Goal: Task Accomplishment & Management: Manage account settings

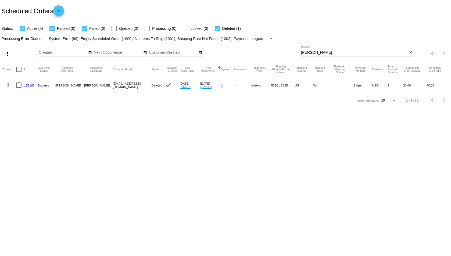
click at [338, 48] on div "mcqueen Search" at bounding box center [354, 51] width 107 height 10
click at [338, 51] on input "mcqueen" at bounding box center [354, 53] width 107 height 4
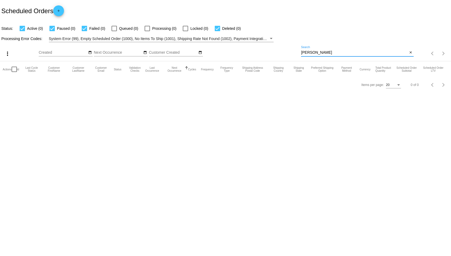
type input "[PERSON_NAME]"
click at [64, 12] on link "add" at bounding box center [58, 10] width 11 height 11
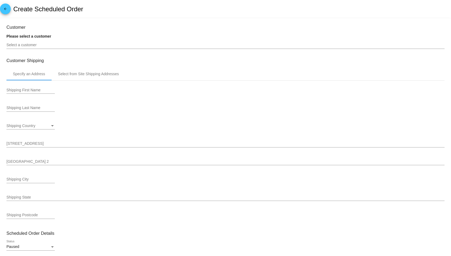
type input "[DATE]"
click at [46, 44] on input "Select a customer" at bounding box center [225, 45] width 438 height 4
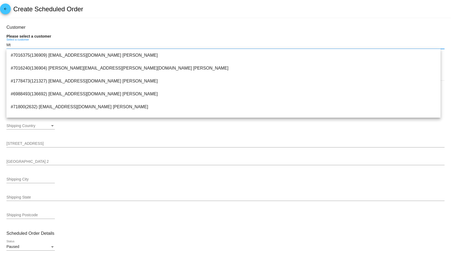
type input "M"
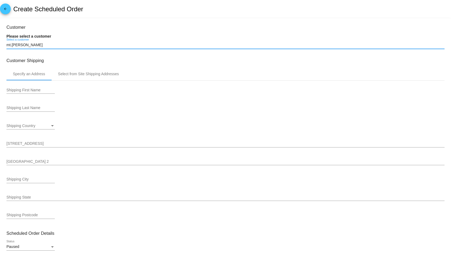
type input "mt.[PERSON_NAME]"
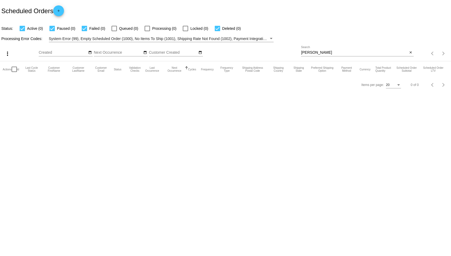
click at [60, 10] on mat-icon "add" at bounding box center [58, 12] width 6 height 6
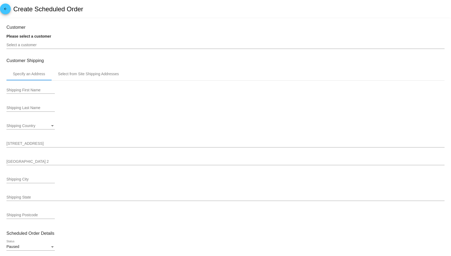
type input "[DATE]"
click at [24, 47] on input "Select a customer" at bounding box center [225, 45] width 438 height 4
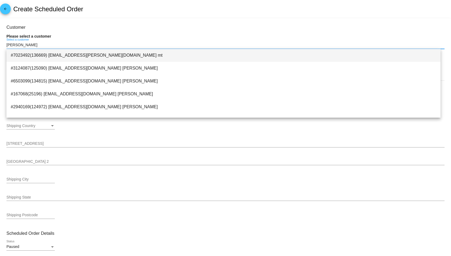
type input "[PERSON_NAME]"
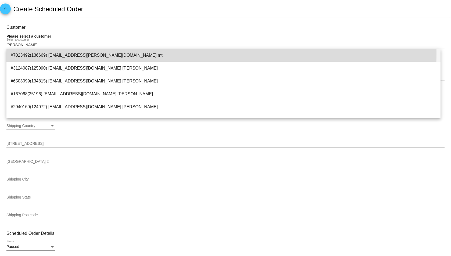
click at [66, 53] on span "#7023492(136669) [EMAIL_ADDRESS][PERSON_NAME][DOMAIN_NAME] mt" at bounding box center [224, 55] width 426 height 13
type input "[PERSON_NAME]"
type input "5 [PERSON_NAME]"
type input "Pound Ridge"
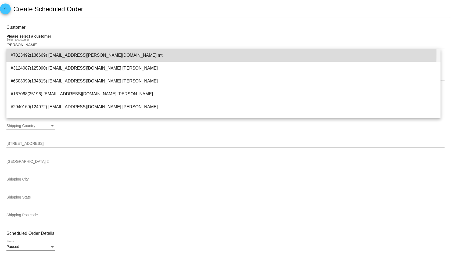
type input "10576"
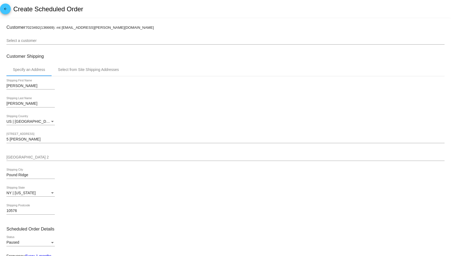
click at [144, 11] on div "arrow_back Create Scheduled Order" at bounding box center [225, 9] width 451 height 18
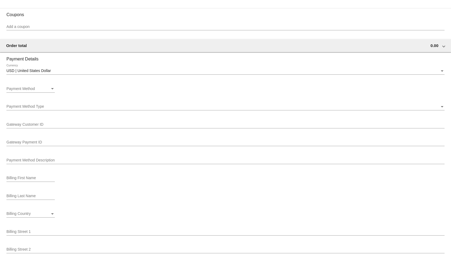
scroll to position [313, 0]
click at [38, 73] on div "USD | United States Dollar Currency" at bounding box center [225, 70] width 438 height 10
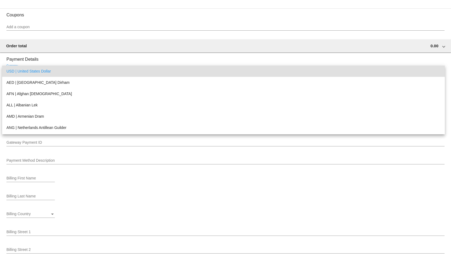
click at [63, 51] on div at bounding box center [225, 128] width 451 height 256
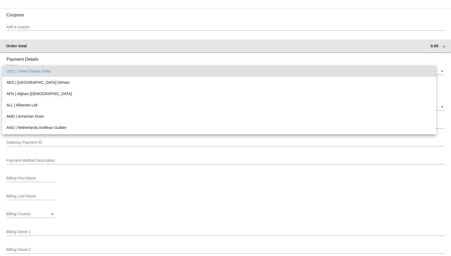
click at [88, 46] on div "Order total 0.00" at bounding box center [224, 46] width 437 height 5
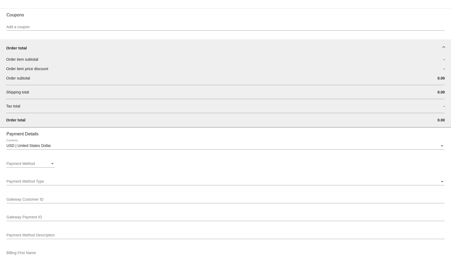
click at [405, 46] on div "Order total" at bounding box center [224, 48] width 437 height 5
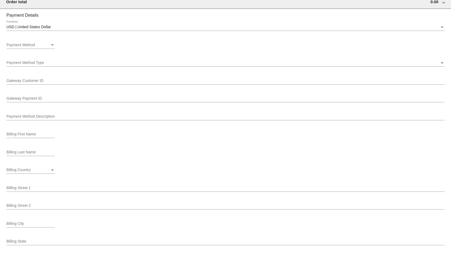
scroll to position [376, 0]
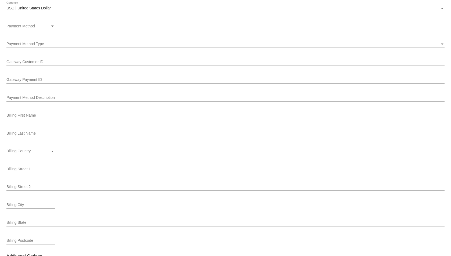
click at [35, 21] on div "Payment Method Payment Method" at bounding box center [30, 25] width 48 height 10
click at [82, 25] on div at bounding box center [225, 128] width 451 height 256
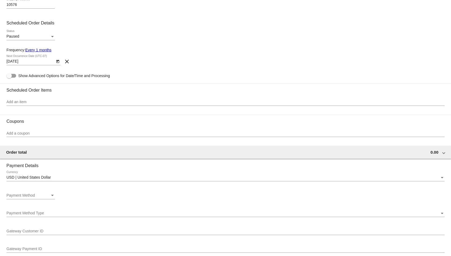
scroll to position [250, 0]
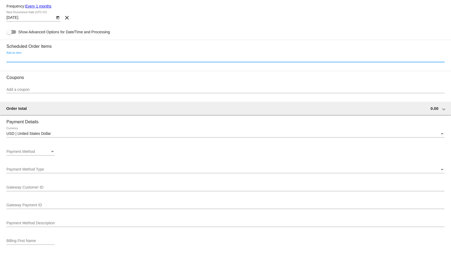
click at [26, 59] on input "Add an item" at bounding box center [225, 58] width 438 height 4
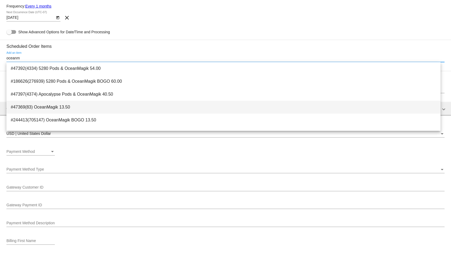
type input "oceanm"
click at [85, 104] on span "#47369(83) OceanMagik 13.50" at bounding box center [224, 107] width 426 height 13
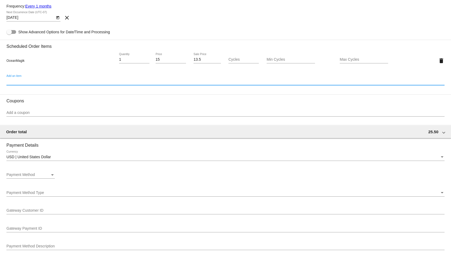
click at [204, 57] on div "13.5 Sale Price" at bounding box center [207, 58] width 27 height 10
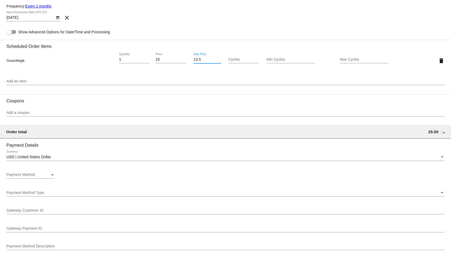
click at [199, 59] on input "13.5" at bounding box center [207, 60] width 27 height 4
type input "11.25"
click at [195, 28] on mat-card-content "Customer 7023492(136669): mt [EMAIL_ADDRESS][PERSON_NAME][DOMAIN_NAME] Select a…" at bounding box center [225, 112] width 438 height 675
click at [119, 57] on div "1 Quantity" at bounding box center [134, 58] width 30 height 10
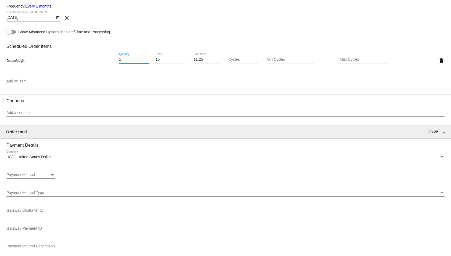
click at [122, 58] on input "1" at bounding box center [134, 60] width 30 height 4
type input "11"
click at [163, 2] on mat-card-content "Customer 7023492(136669): mt [EMAIL_ADDRESS][PERSON_NAME][DOMAIN_NAME] Select a…" at bounding box center [225, 112] width 438 height 675
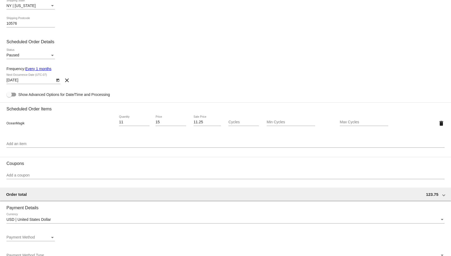
click at [194, 125] on div "11.25 Sale Price" at bounding box center [207, 121] width 27 height 10
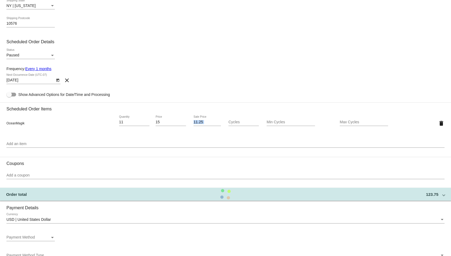
click at [194, 125] on div "11.25 Sale Price" at bounding box center [207, 121] width 27 height 10
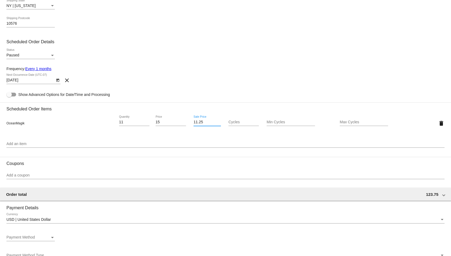
click at [202, 126] on div at bounding box center [207, 126] width 27 height 0
click at [197, 121] on input "11.25" at bounding box center [207, 122] width 27 height 4
type input "10.12"
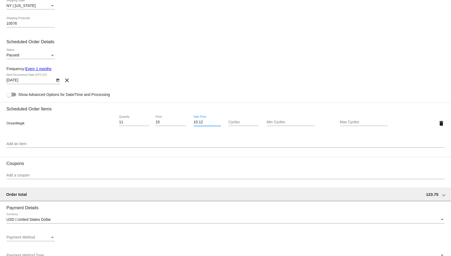
click at [205, 74] on div "[DATE] Next Occurrence Date (UTC-07) clear" at bounding box center [225, 81] width 438 height 15
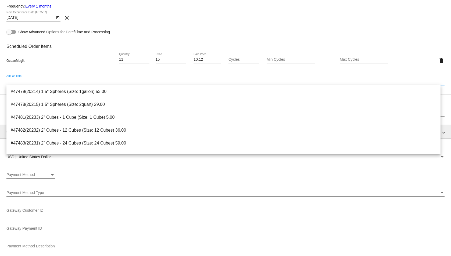
click at [209, 81] on input "Add an item" at bounding box center [225, 81] width 438 height 4
type input "p"
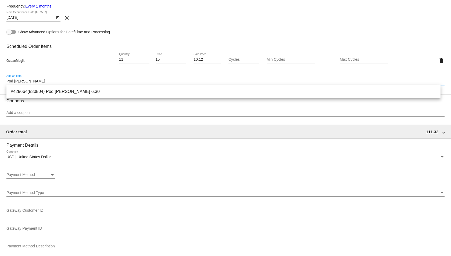
type input "Pod [PERSON_NAME]"
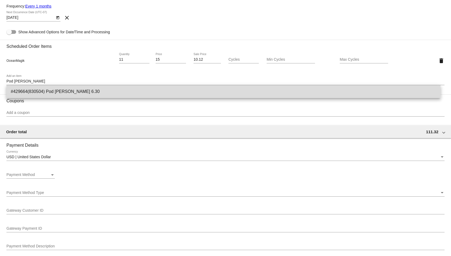
drag, startPoint x: 34, startPoint y: 90, endPoint x: 41, endPoint y: 87, distance: 8.4
click at [34, 90] on span "#429664(830504) Pod [PERSON_NAME] 6.30" at bounding box center [224, 91] width 426 height 13
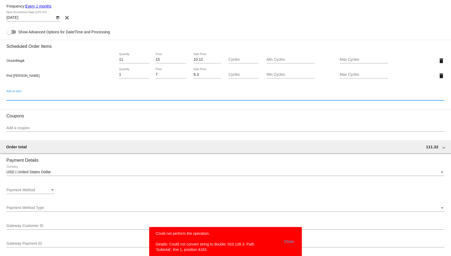
click at [204, 74] on input "6.3" at bounding box center [207, 75] width 27 height 4
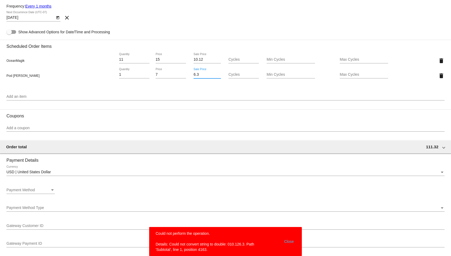
click at [204, 74] on input "6.3" at bounding box center [207, 75] width 27 height 4
type input "0"
click at [245, 29] on mat-card-content "Customer 7023492(136669): mt [EMAIL_ADDRESS][PERSON_NAME][DOMAIN_NAME] Select a…" at bounding box center [225, 120] width 438 height 690
click at [135, 30] on mat-card-content "Customer 7023492(136669): mt [EMAIL_ADDRESS][PERSON_NAME][DOMAIN_NAME] Select a…" at bounding box center [225, 120] width 438 height 690
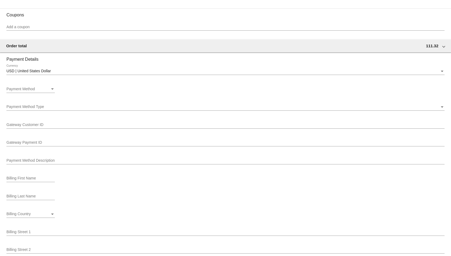
scroll to position [477, 0]
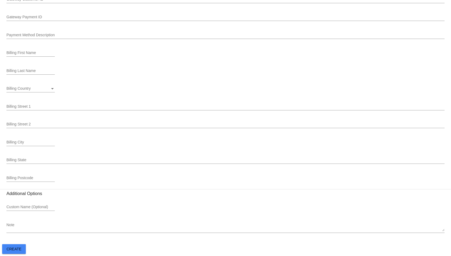
click at [36, 223] on textarea "Note" at bounding box center [225, 227] width 438 height 9
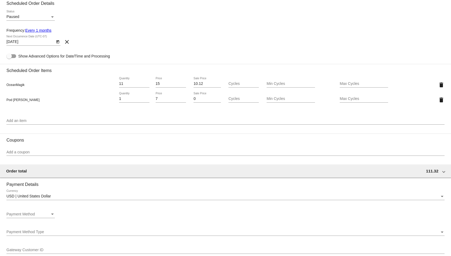
scroll to position [163, 0]
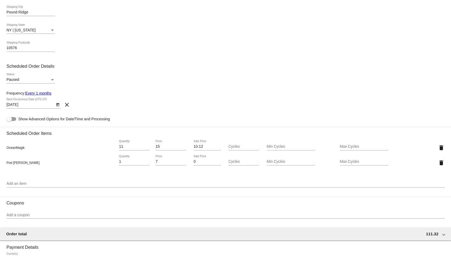
drag, startPoint x: 241, startPoint y: 102, endPoint x: 199, endPoint y: 123, distance: 47.5
click at [241, 103] on div "[DATE] Next Occurrence Date (UTC-07) clear" at bounding box center [225, 105] width 438 height 15
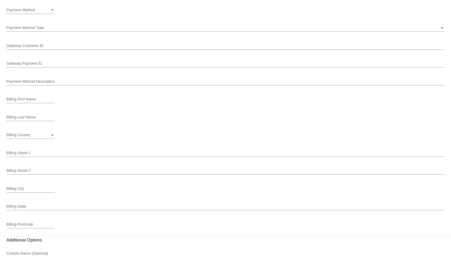
scroll to position [477, 0]
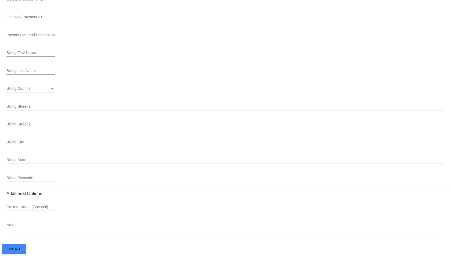
click at [37, 230] on textarea "Note" at bounding box center [225, 227] width 438 height 9
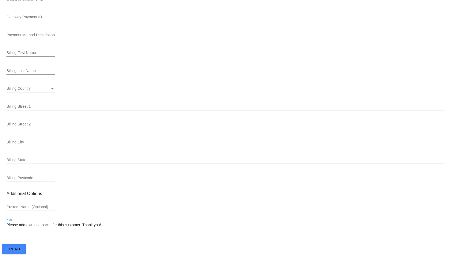
type textarea "Please add extra ice packs for this customer! Thank you!"
click at [92, 213] on div "Custom Name (Optional)" at bounding box center [225, 208] width 438 height 15
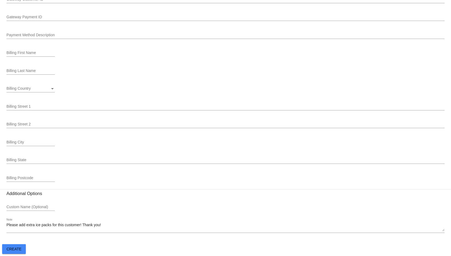
click at [106, 228] on textarea "Please add extra ice packs for this customer! Thank you!" at bounding box center [225, 227] width 438 height 9
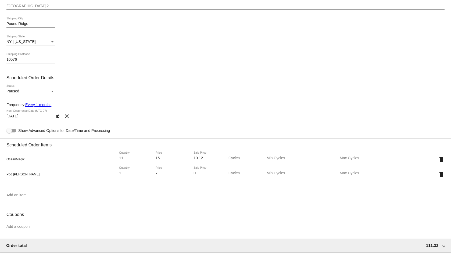
scroll to position [163, 0]
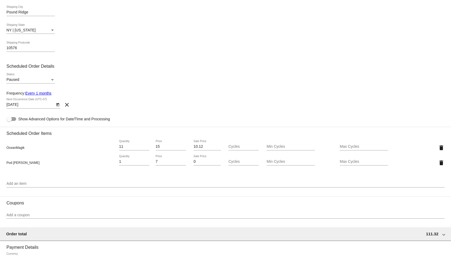
click at [47, 94] on link "Every 1 months" at bounding box center [38, 93] width 26 height 4
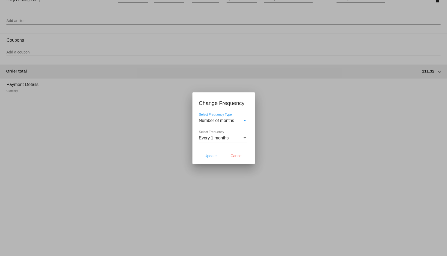
click at [224, 119] on span "Number of months" at bounding box center [216, 120] width 35 height 5
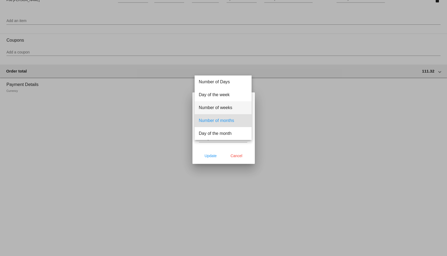
click at [223, 102] on span "Number of weeks" at bounding box center [223, 107] width 48 height 13
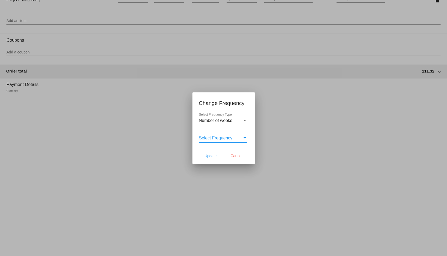
click at [220, 136] on span "Select Frequency" at bounding box center [216, 138] width 34 height 5
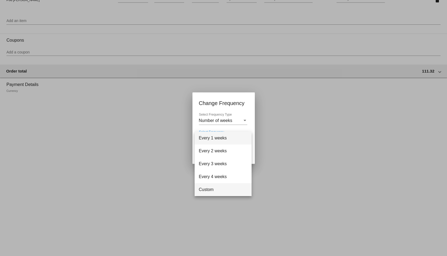
click at [219, 187] on span "Custom" at bounding box center [223, 189] width 48 height 13
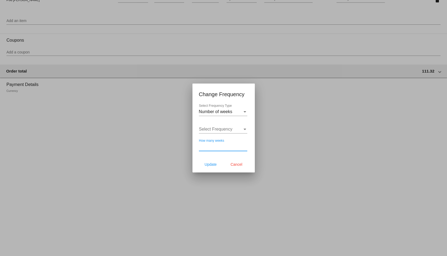
click at [217, 145] on input "How many weeks" at bounding box center [223, 146] width 48 height 5
type input "8"
click at [209, 164] on span "Update" at bounding box center [211, 164] width 12 height 4
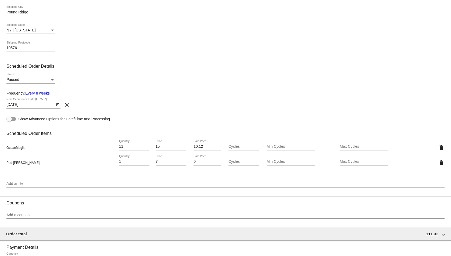
type input "[DATE]"
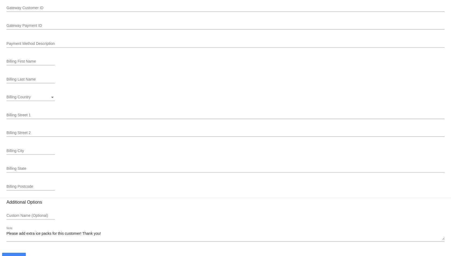
scroll to position [477, 0]
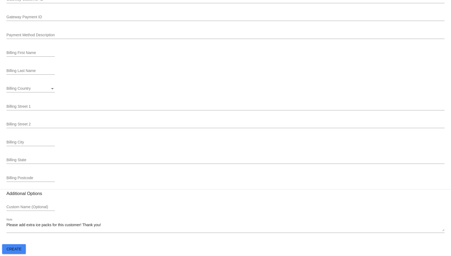
click at [23, 248] on button "Create" at bounding box center [14, 249] width 24 height 10
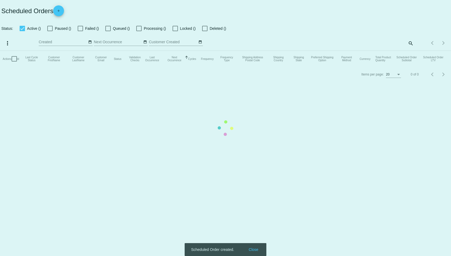
checkbox input "true"
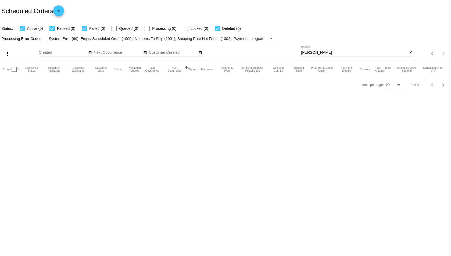
click at [327, 54] on input "[PERSON_NAME]" at bounding box center [354, 53] width 107 height 4
click at [336, 53] on input "[PERSON_NAME]" at bounding box center [354, 53] width 107 height 4
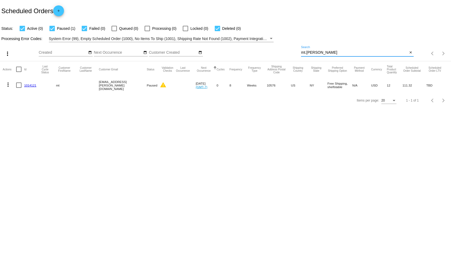
type input "mt.[PERSON_NAME]"
click at [49, 85] on mat-cell at bounding box center [47, 85] width 17 height 16
click at [32, 86] on link "1014121" at bounding box center [30, 85] width 12 height 3
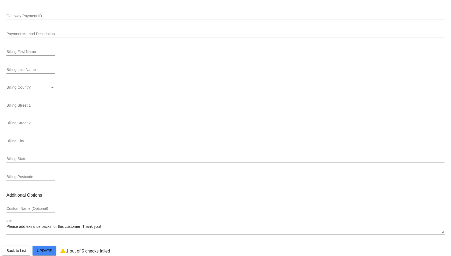
scroll to position [577, 0]
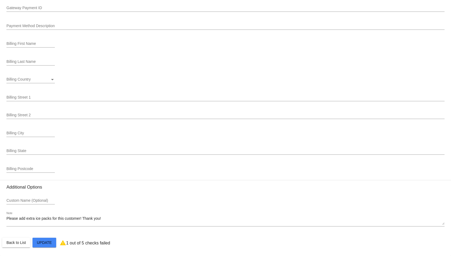
scroll to position [326, 0]
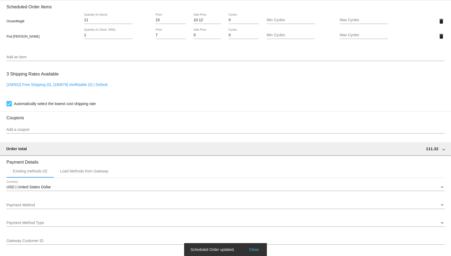
click at [46, 206] on div "Payment Method" at bounding box center [222, 205] width 433 height 4
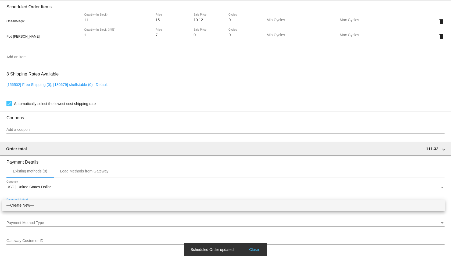
click at [78, 190] on div at bounding box center [225, 128] width 451 height 256
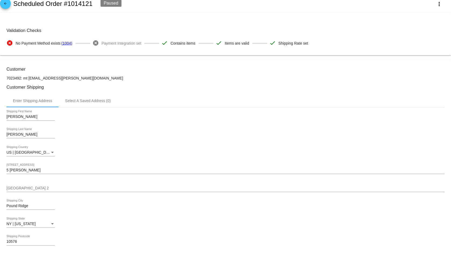
scroll to position [0, 0]
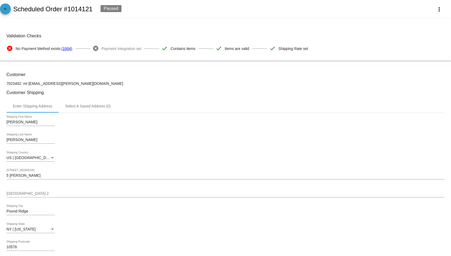
click at [4, 7] on mat-icon "arrow_back" at bounding box center [5, 10] width 6 height 6
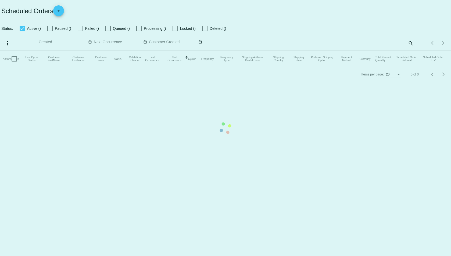
checkbox input "true"
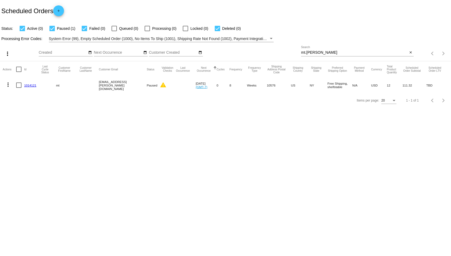
click at [31, 87] on mat-cell "1014121" at bounding box center [31, 85] width 15 height 16
click at [32, 85] on link "1014121" at bounding box center [30, 85] width 12 height 3
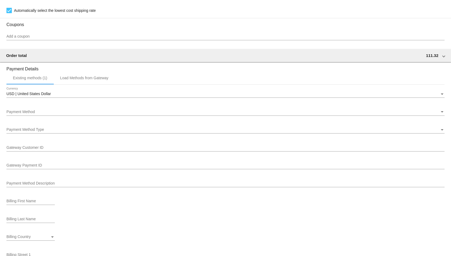
scroll to position [439, 0]
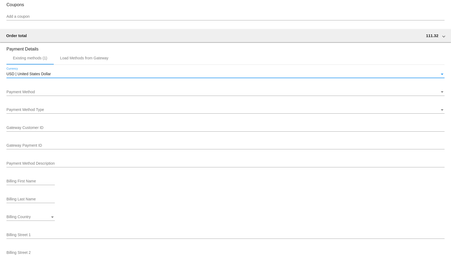
click at [52, 75] on div "USD | United States Dollar" at bounding box center [222, 74] width 433 height 4
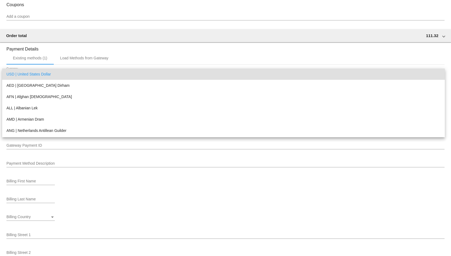
click at [74, 56] on div at bounding box center [225, 128] width 451 height 256
click at [74, 59] on div "Load Methods from Gateway" at bounding box center [84, 58] width 48 height 4
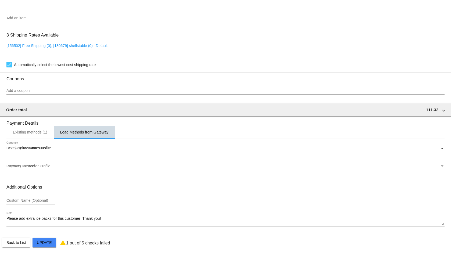
scroll to position [365, 0]
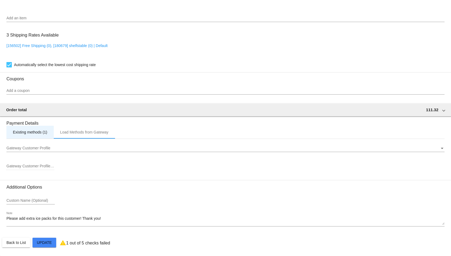
click at [30, 134] on div "Existing methods (1)" at bounding box center [30, 132] width 34 height 4
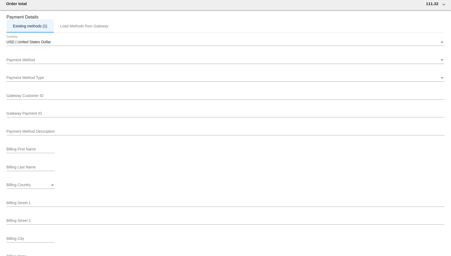
scroll to position [490, 0]
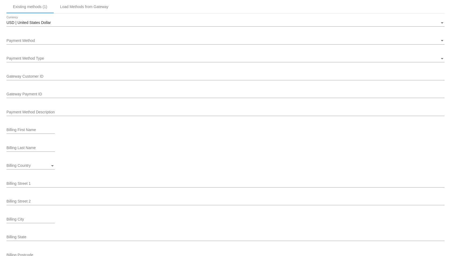
click at [60, 42] on div "Payment Method" at bounding box center [222, 41] width 433 height 4
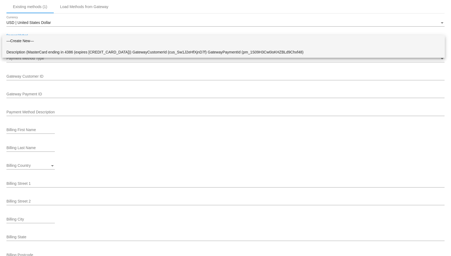
click at [85, 51] on span "Description (MasterCard ending in 4386 (expires [CREDIT_CARD_DATA])) GatewayCus…" at bounding box center [223, 52] width 434 height 11
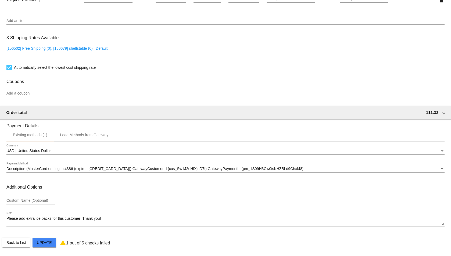
click at [143, 56] on div "[156502] Free Shipping (0), [180679] shelfstable (0) | Default" at bounding box center [225, 53] width 438 height 15
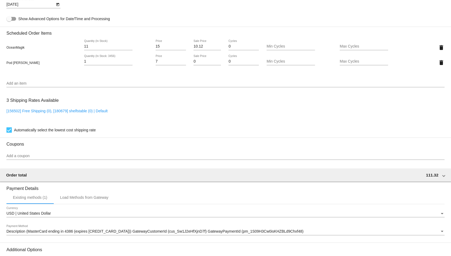
scroll to position [237, 0]
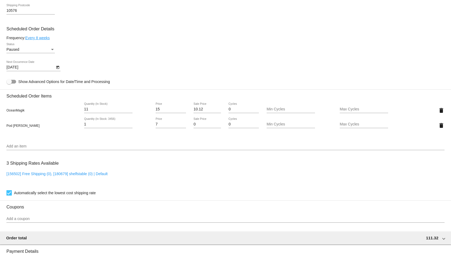
click at [347, 127] on div "Max Cycles" at bounding box center [364, 123] width 48 height 10
type input "1"
click at [295, 142] on mat-card "Customer 7023492: mt [EMAIL_ADDRESS][PERSON_NAME][DOMAIN_NAME] Customer Shippin…" at bounding box center [225, 105] width 451 height 553
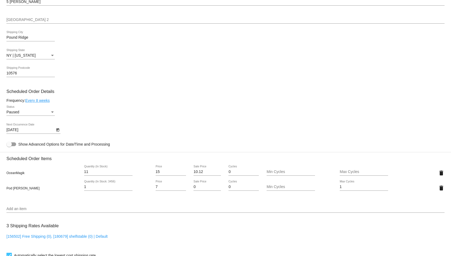
scroll to position [237, 0]
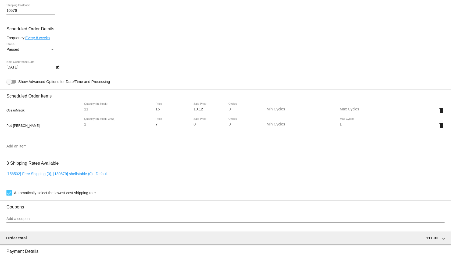
click at [58, 174] on link "[156502] Free Shipping (0), [180679] shelfstable (0) | Default" at bounding box center [56, 174] width 101 height 4
checkbox input "false"
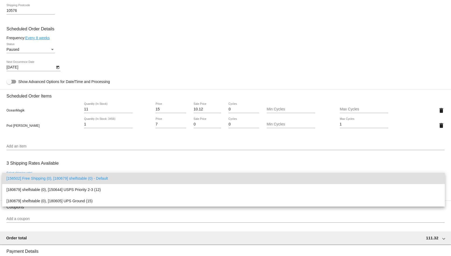
click at [100, 155] on div at bounding box center [225, 128] width 451 height 256
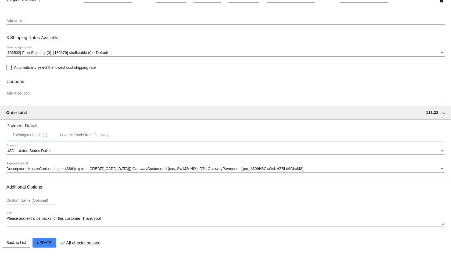
scroll to position [299, 0]
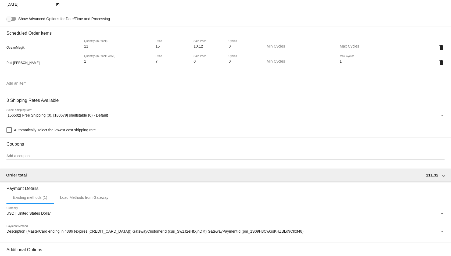
click at [91, 113] on div "[156502] Free Shipping (0), [180679] shelfstable (0) - Default Select shipping …" at bounding box center [225, 114] width 438 height 10
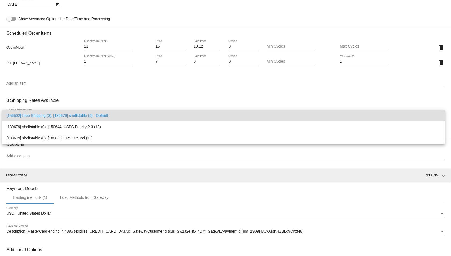
click at [130, 100] on div at bounding box center [225, 128] width 451 height 256
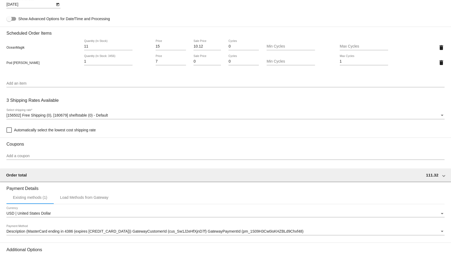
click at [43, 86] on div "Add an item" at bounding box center [225, 82] width 438 height 10
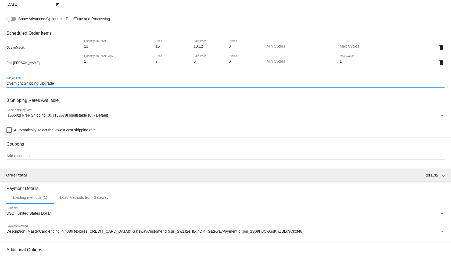
type input "Overnight Shipping Upgrade"
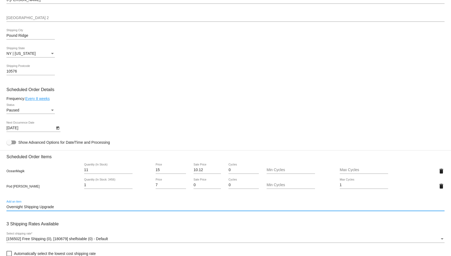
scroll to position [174, 0]
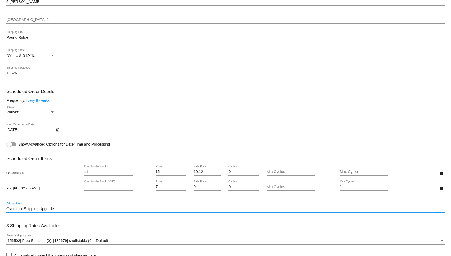
drag, startPoint x: 278, startPoint y: 206, endPoint x: 272, endPoint y: 209, distance: 6.3
click at [273, 209] on div "Overnight Shipping Upgrade Add an item" at bounding box center [225, 207] width 438 height 10
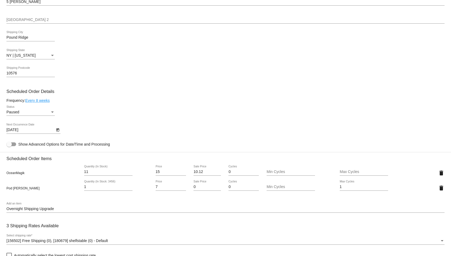
drag, startPoint x: 269, startPoint y: 211, endPoint x: 259, endPoint y: 211, distance: 10.0
click at [259, 211] on div "Overnight Shipping Upgrade Add an item" at bounding box center [225, 207] width 438 height 10
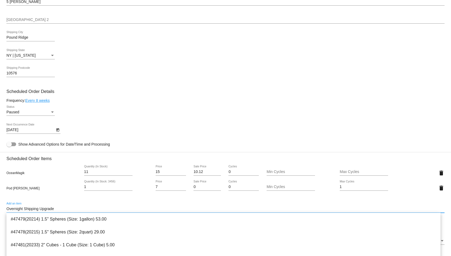
drag, startPoint x: 259, startPoint y: 210, endPoint x: -51, endPoint y: 215, distance: 310.3
click at [0, 215] on html "arrow_back Scheduled Order #1014121 Paused more_vert Validation Checks check Pa…" at bounding box center [225, 128] width 451 height 256
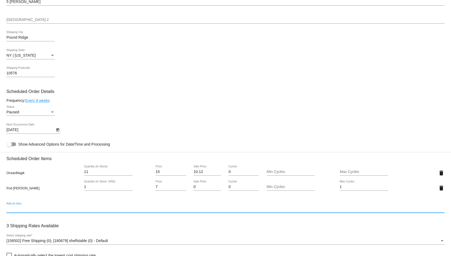
type input "\"
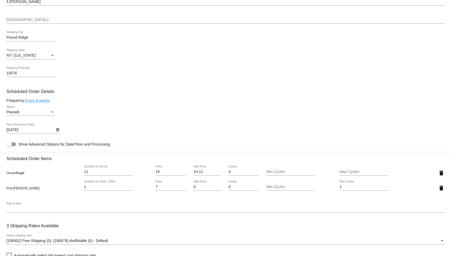
click at [172, 105] on mat-card-content "Customer 7023492: mt [EMAIL_ADDRESS][PERSON_NAME][DOMAIN_NAME] Customer Shippin…" at bounding box center [225, 159] width 438 height 522
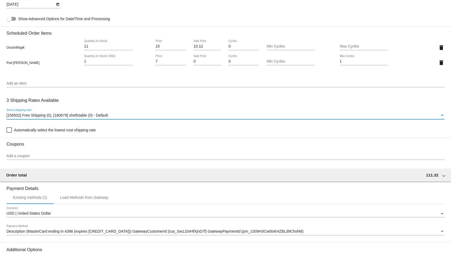
click at [115, 114] on div "[156502] Free Shipping (0), [180679] shelfstable (0) - Default" at bounding box center [222, 115] width 433 height 4
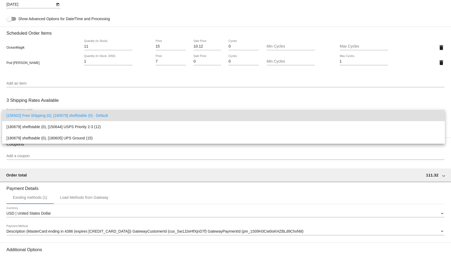
click at [110, 94] on div at bounding box center [225, 128] width 451 height 256
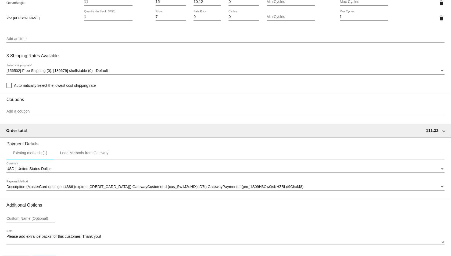
scroll to position [362, 0]
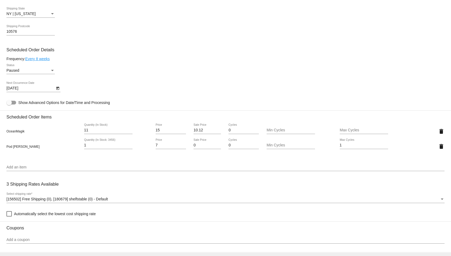
scroll to position [237, 0]
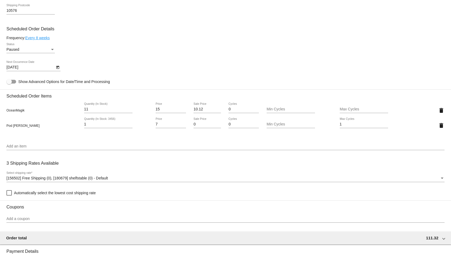
click at [36, 48] on div "Paused" at bounding box center [28, 50] width 44 height 4
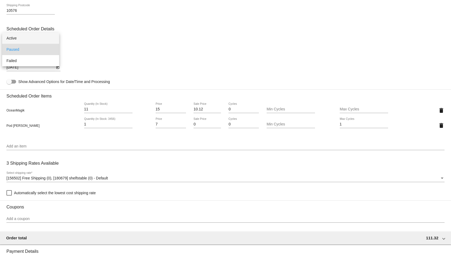
click at [40, 42] on span "Active" at bounding box center [30, 38] width 48 height 11
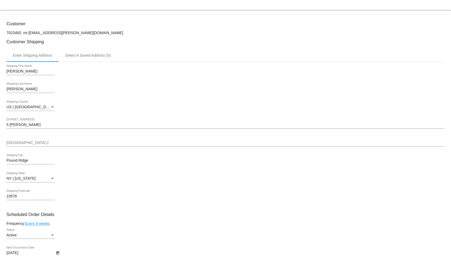
scroll to position [63, 0]
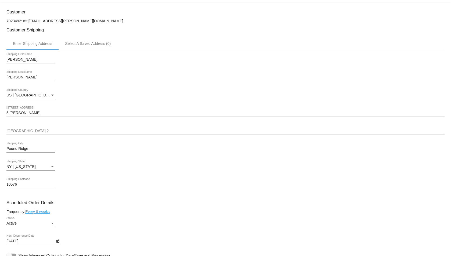
click at [37, 244] on div "[DATE] Next Occurrence Date" at bounding box center [30, 240] width 48 height 10
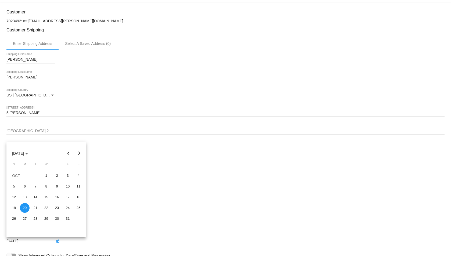
click at [72, 155] on button "Previous month" at bounding box center [68, 153] width 11 height 11
click at [27, 218] on div "25" at bounding box center [25, 219] width 10 height 10
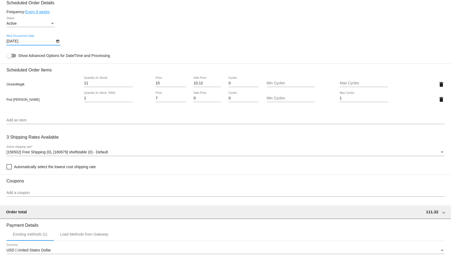
scroll to position [251, 0]
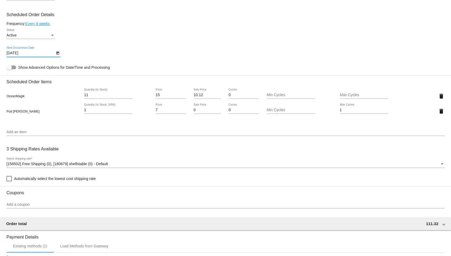
click at [56, 52] on icon "Open calendar" at bounding box center [58, 53] width 4 height 6
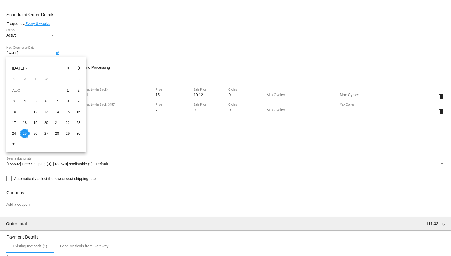
click at [80, 69] on button "Next month" at bounding box center [79, 68] width 11 height 11
click at [80, 68] on button "Next month" at bounding box center [79, 68] width 11 height 11
click at [25, 123] on div "20" at bounding box center [25, 123] width 10 height 10
type input "[DATE]"
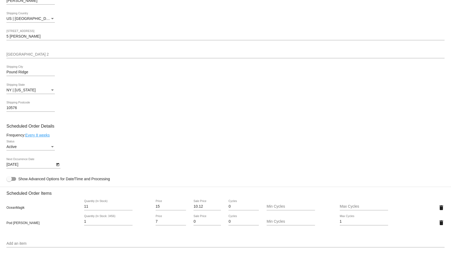
scroll to position [0, 0]
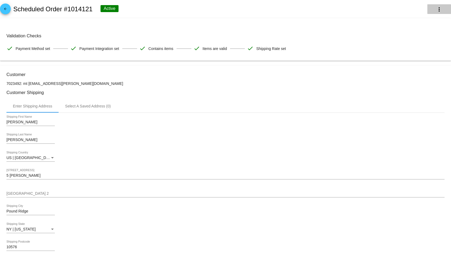
click at [436, 10] on mat-icon "more_vert" at bounding box center [439, 9] width 6 height 6
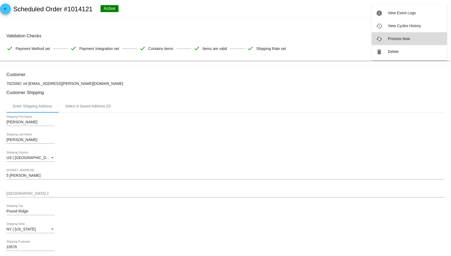
click at [393, 40] on span "Process Now" at bounding box center [399, 39] width 22 height 4
